Goal: Use online tool/utility: Utilize a website feature to perform a specific function

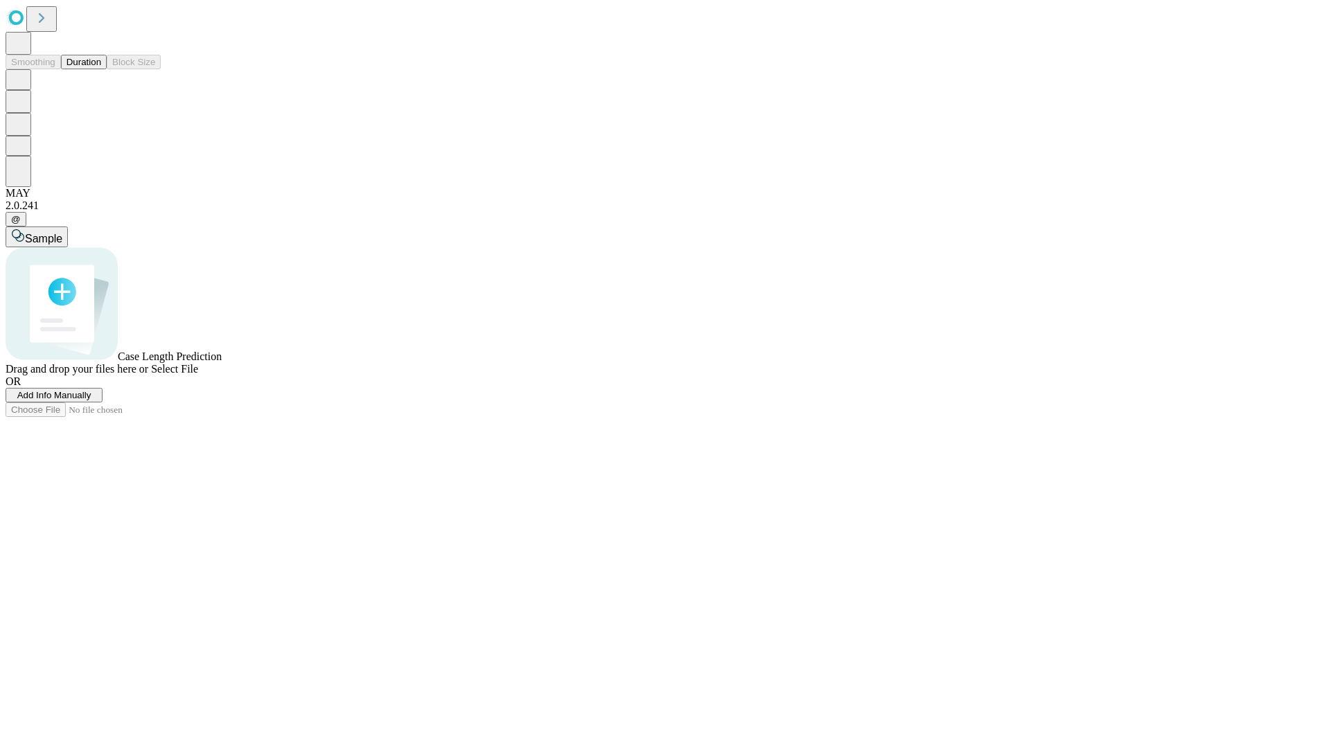
click at [101, 69] on button "Duration" at bounding box center [84, 62] width 46 height 15
click at [198, 375] on span "Select File" at bounding box center [174, 369] width 47 height 12
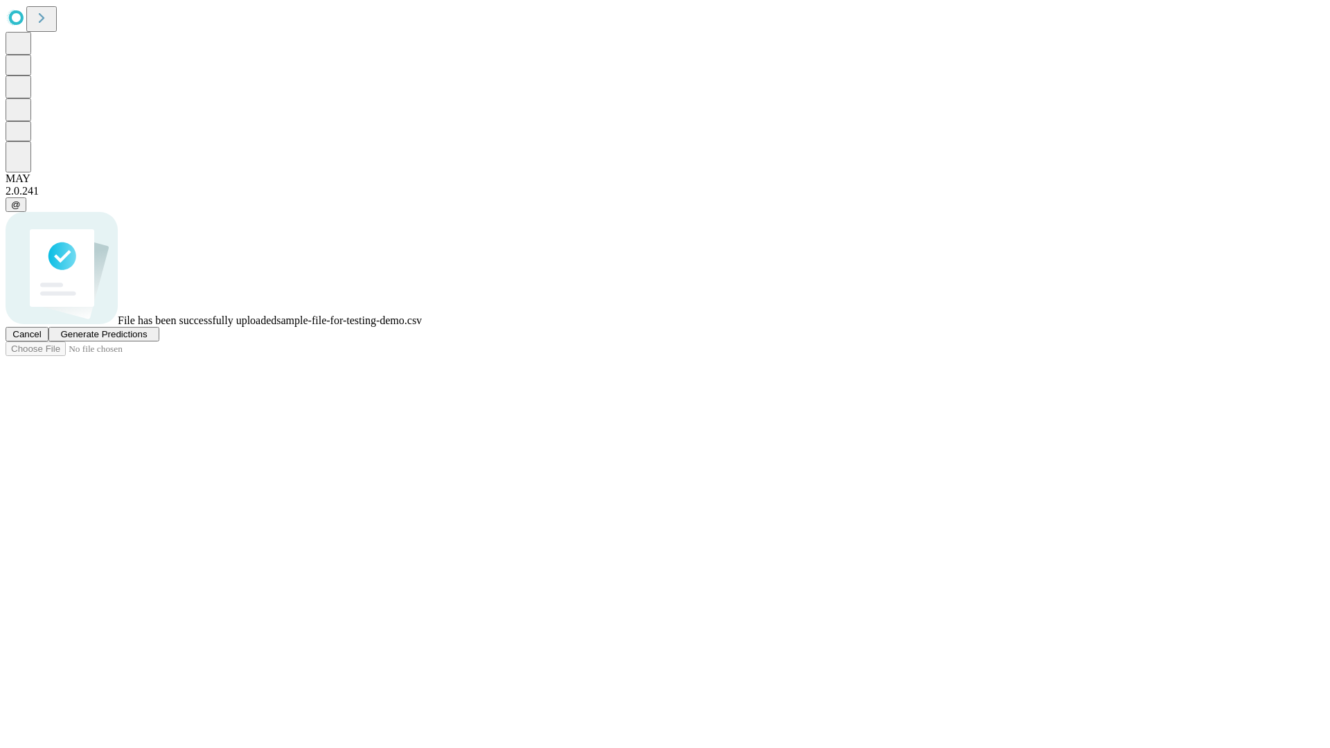
click at [147, 339] on span "Generate Predictions" at bounding box center [103, 334] width 87 height 10
